Goal: Task Accomplishment & Management: Complete application form

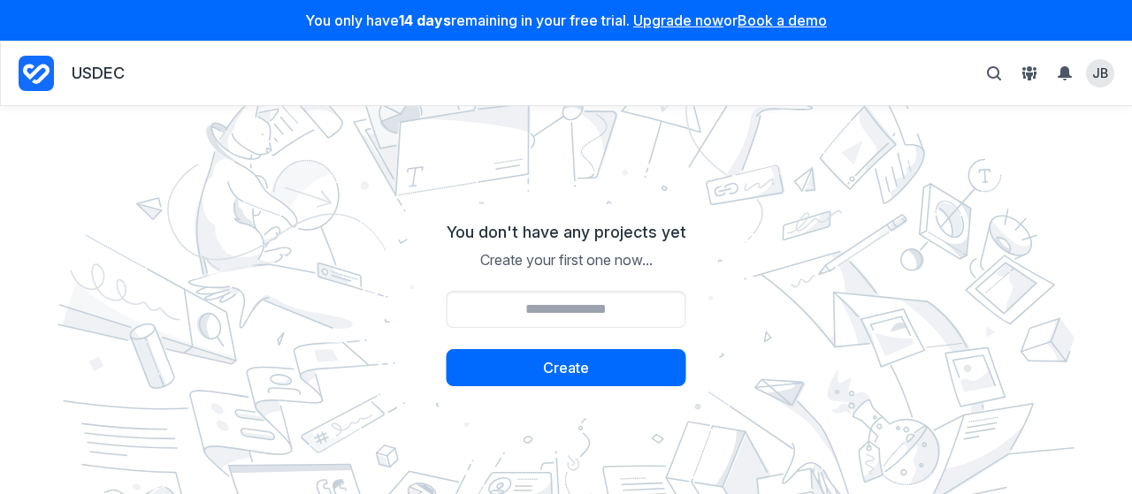
scroll to position [287, 0]
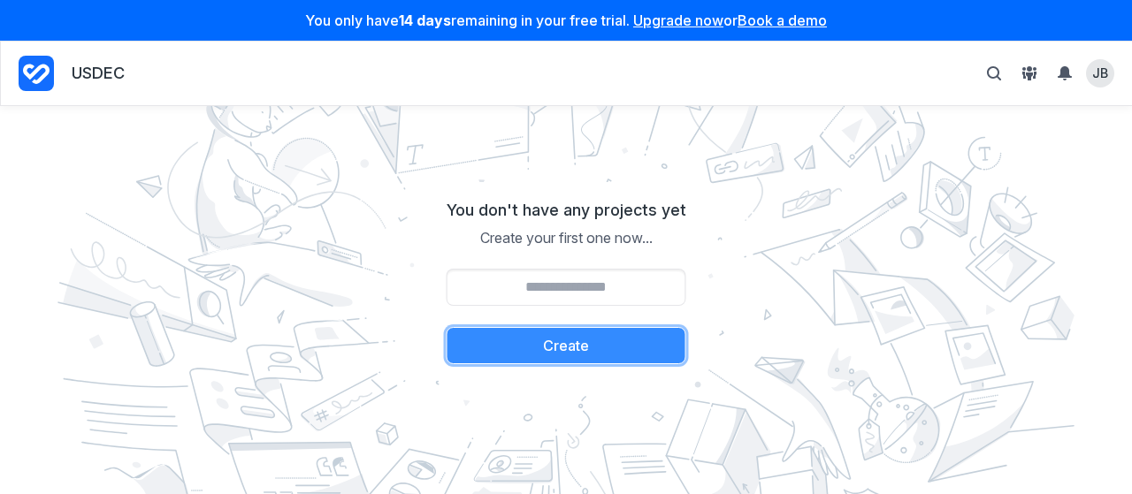
click at [544, 347] on button "Create" at bounding box center [566, 345] width 240 height 37
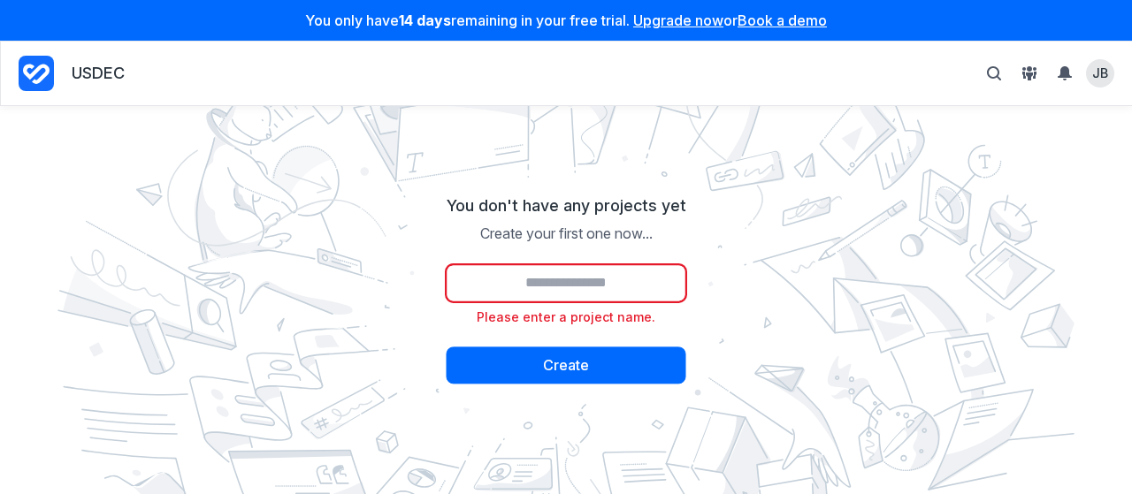
scroll to position [287, 0]
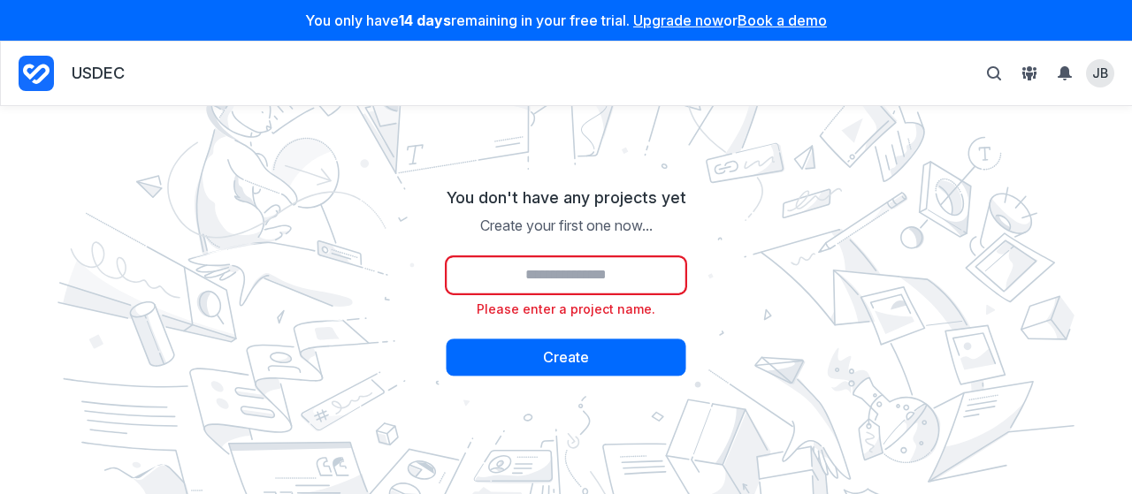
click at [529, 284] on input "Project name" at bounding box center [566, 274] width 240 height 37
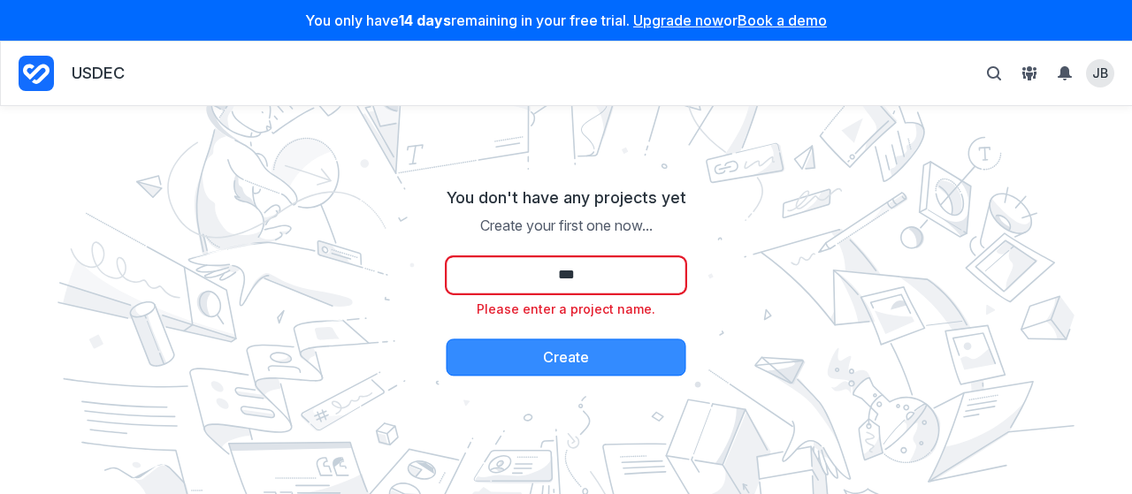
type input "***"
click at [576, 369] on button "Create" at bounding box center [566, 357] width 240 height 37
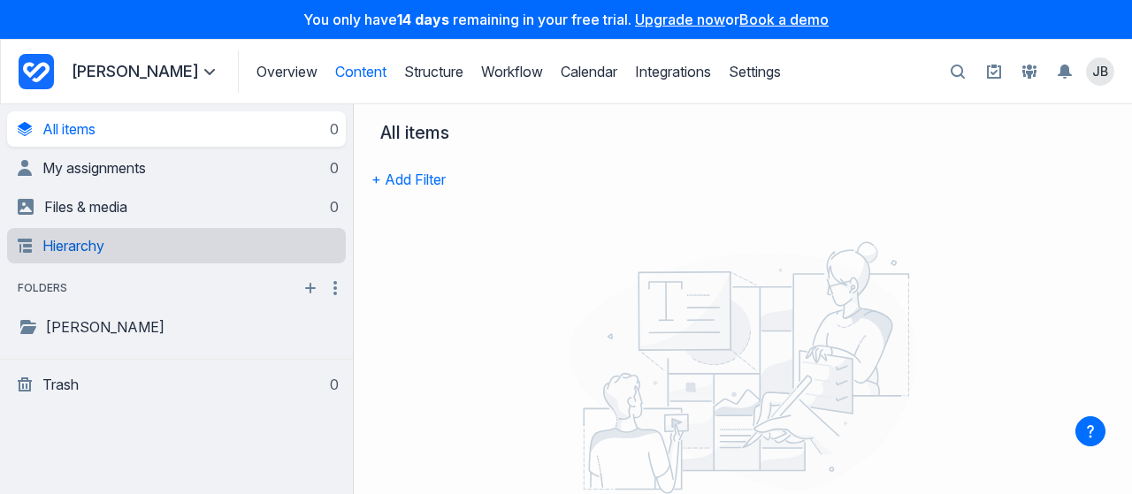
click at [87, 252] on link "Hierarchy" at bounding box center [178, 245] width 321 height 35
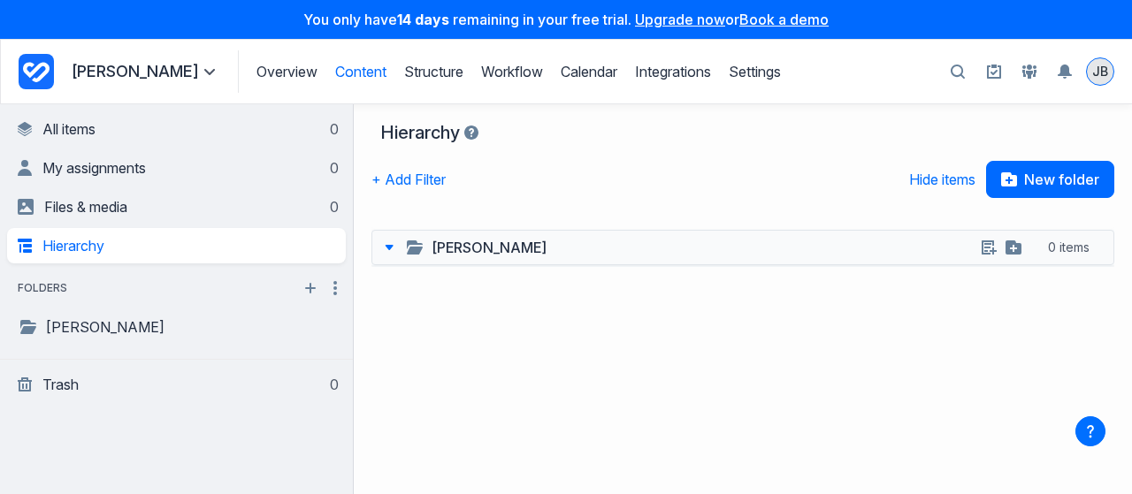
click at [1104, 72] on span "JB" at bounding box center [1100, 72] width 16 height 18
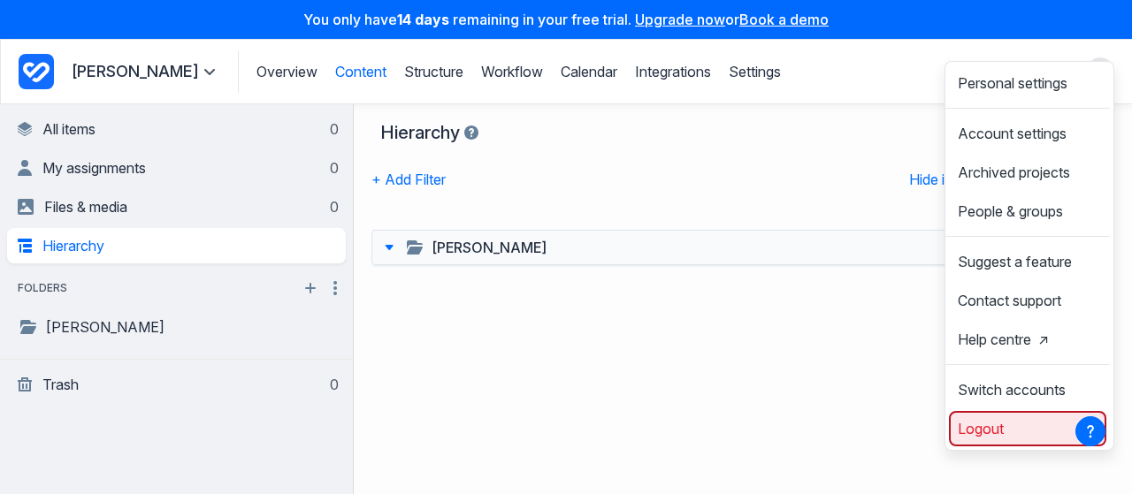
click at [973, 436] on span "Logout" at bounding box center [980, 429] width 46 height 14
